Goal: Book appointment/travel/reservation

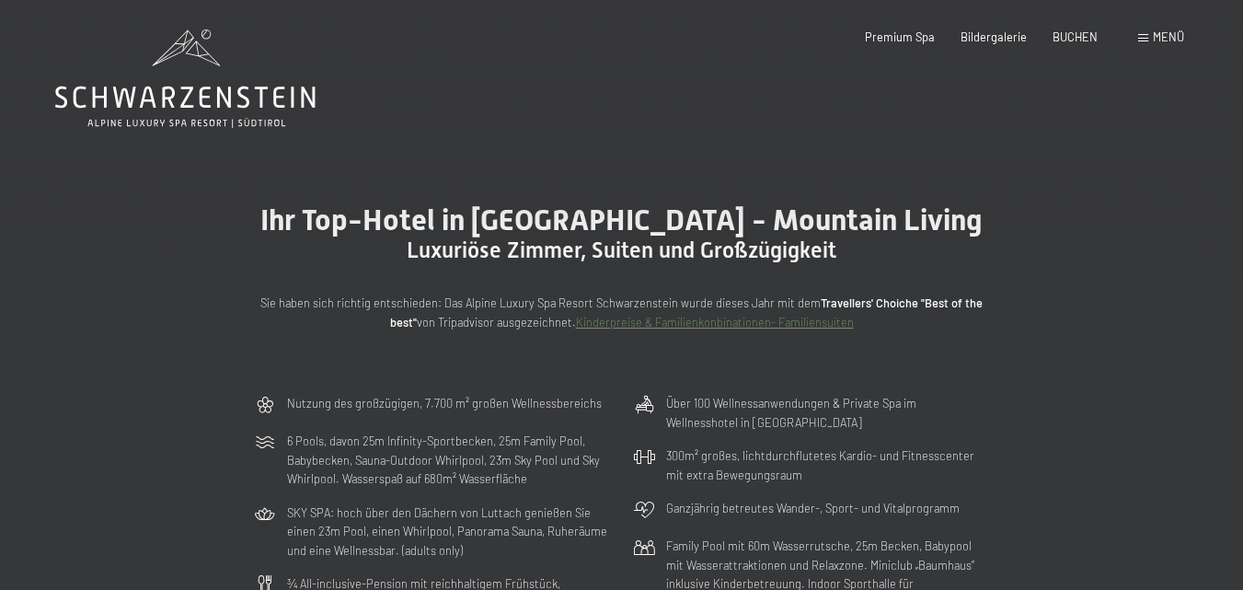
click at [922, 29] on div "Buchen Anfragen Premium Spa Bildergalerie BUCHEN Menü DE IT EN Gutschein Bilder…" at bounding box center [999, 37] width 372 height 17
click at [919, 29] on span "Premium Spa" at bounding box center [900, 34] width 70 height 15
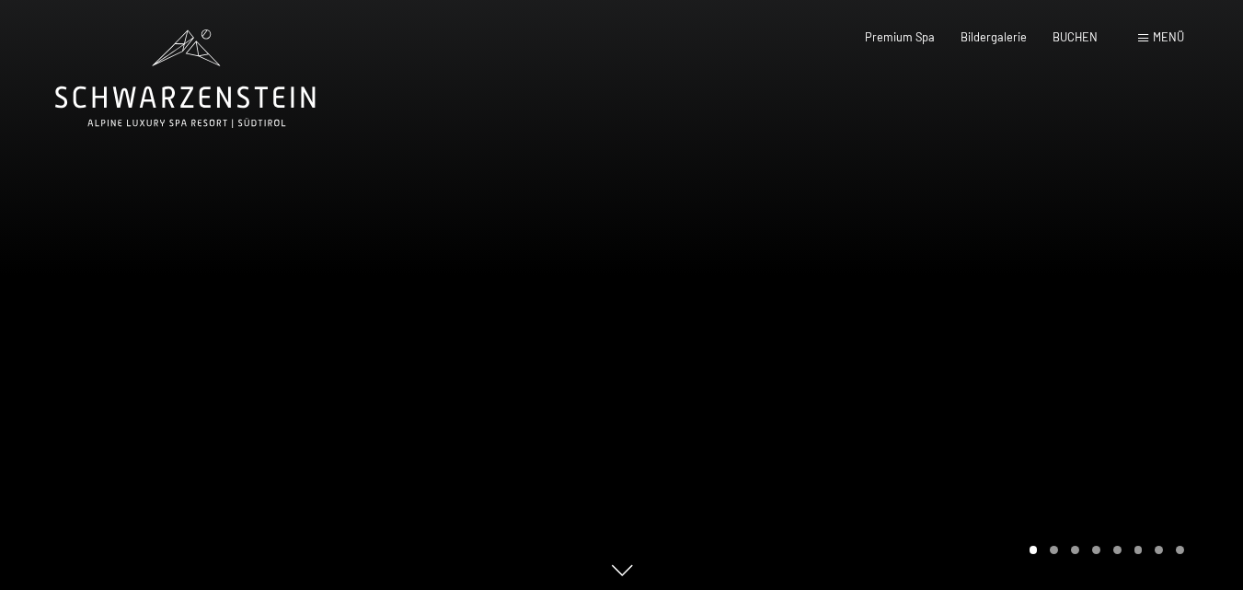
click at [1050, 547] on div "Carousel Page 2" at bounding box center [1054, 550] width 8 height 8
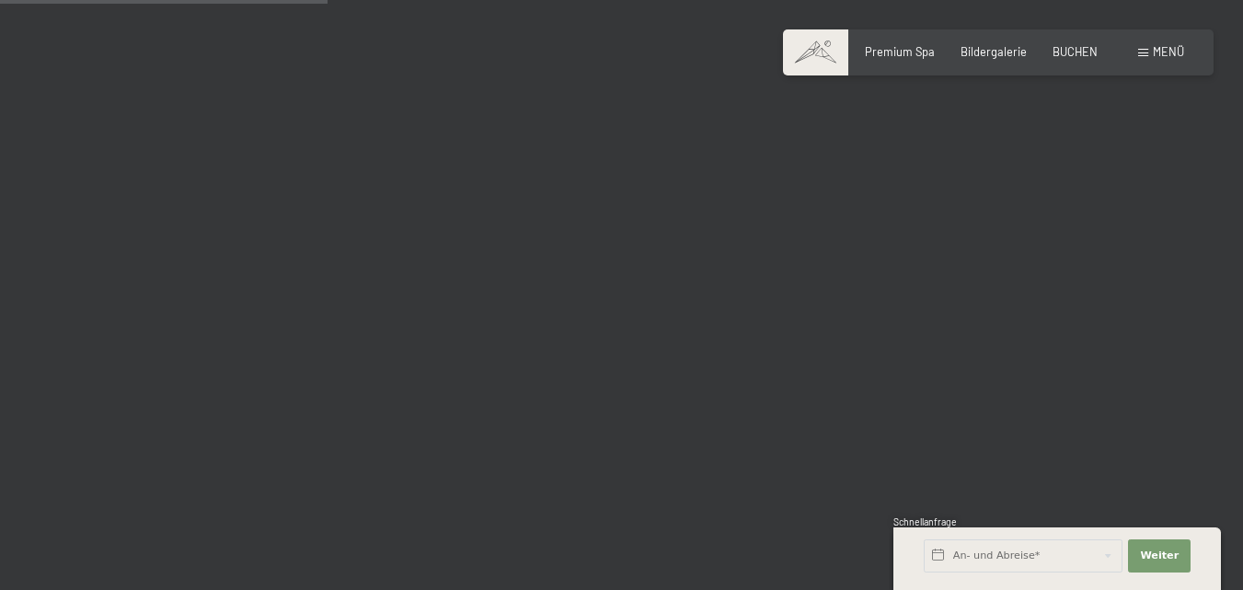
scroll to position [2761, 0]
